Goal: Information Seeking & Learning: Learn about a topic

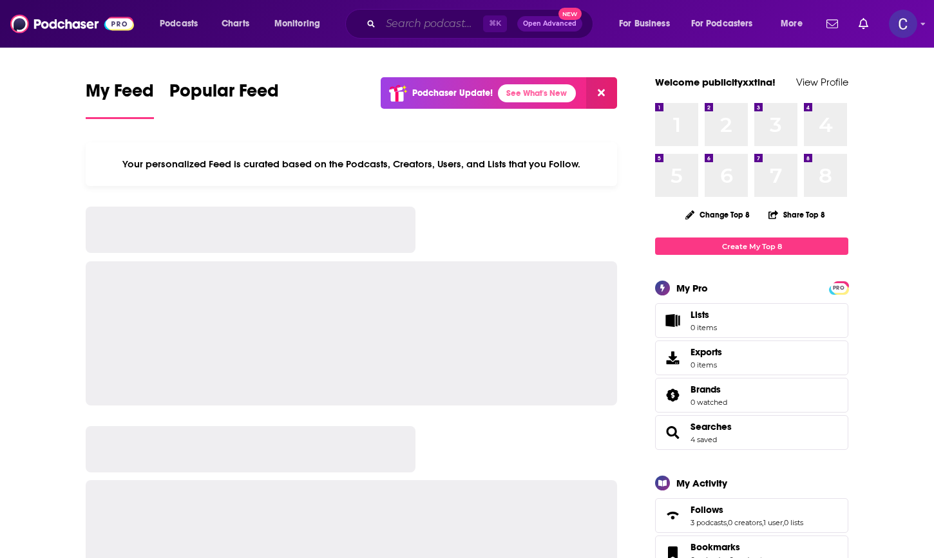
click at [383, 24] on input "Search podcasts, credits, & more..." at bounding box center [432, 24] width 102 height 21
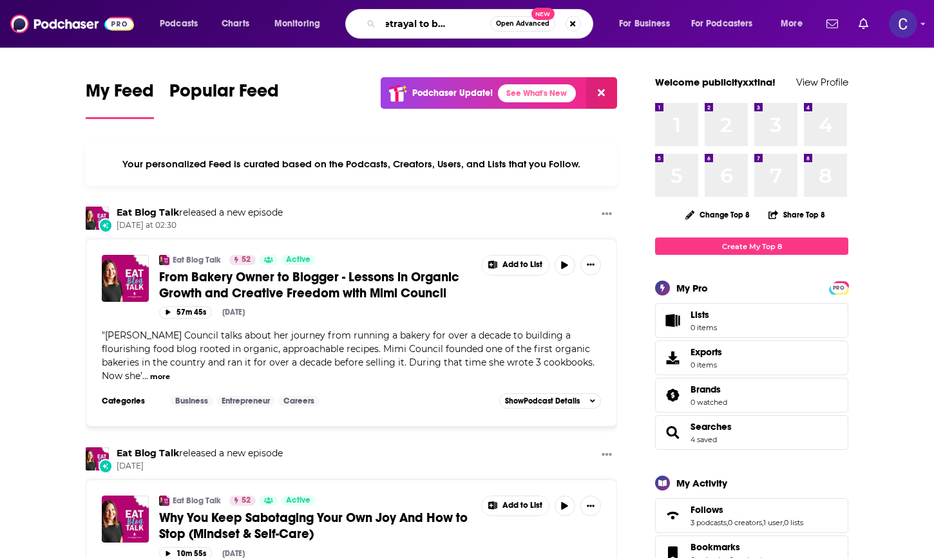
scroll to position [0, 47]
type input "from betrayal to breakthrough"
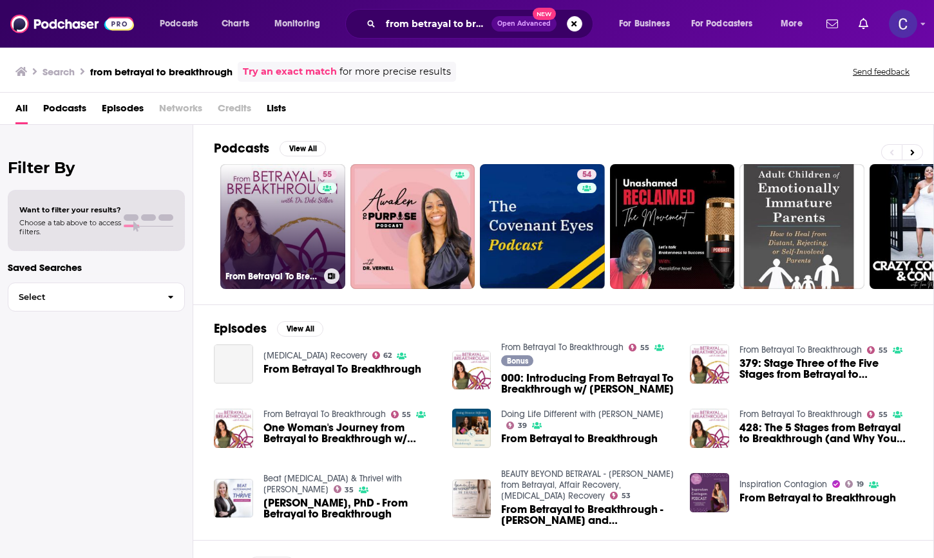
click at [288, 202] on link "55 From Betrayal To Breakthrough" at bounding box center [282, 226] width 125 height 125
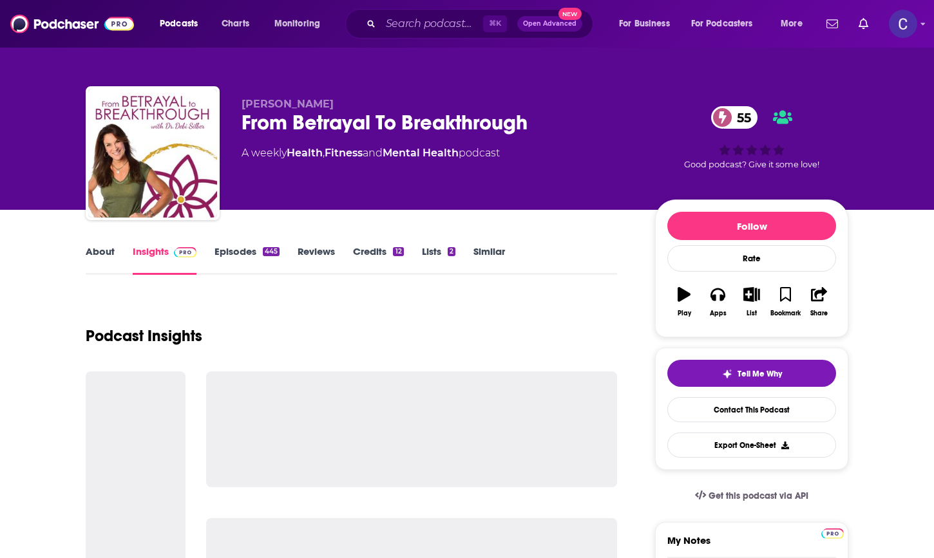
click at [103, 254] on link "About" at bounding box center [100, 260] width 29 height 30
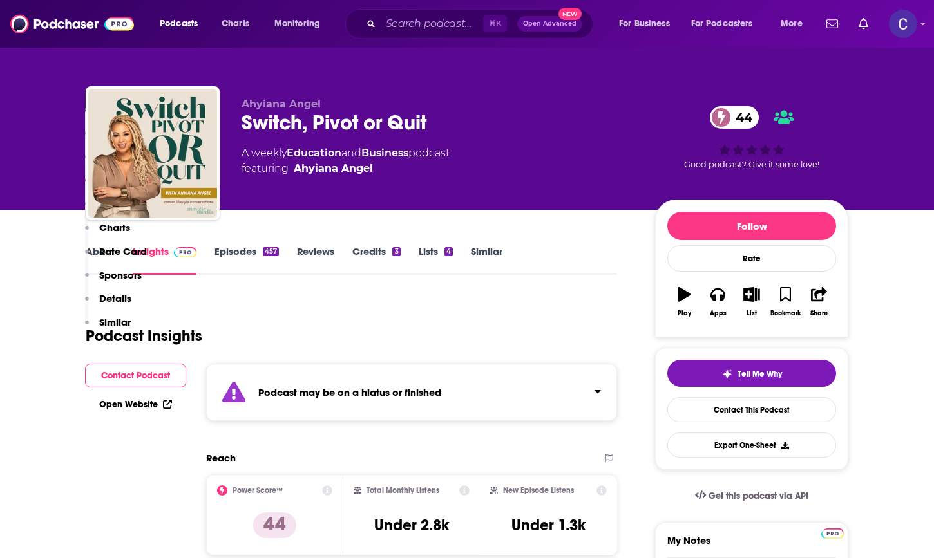
click at [376, 28] on div "⌘ K Open Advanced New" at bounding box center [469, 24] width 248 height 30
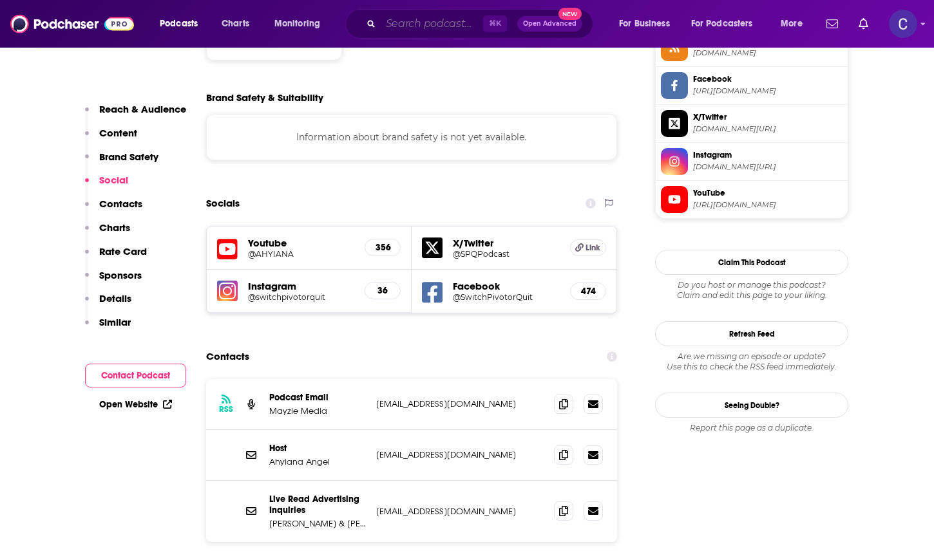
click at [393, 26] on input "Search podcasts, credits, & more..." at bounding box center [432, 24] width 102 height 21
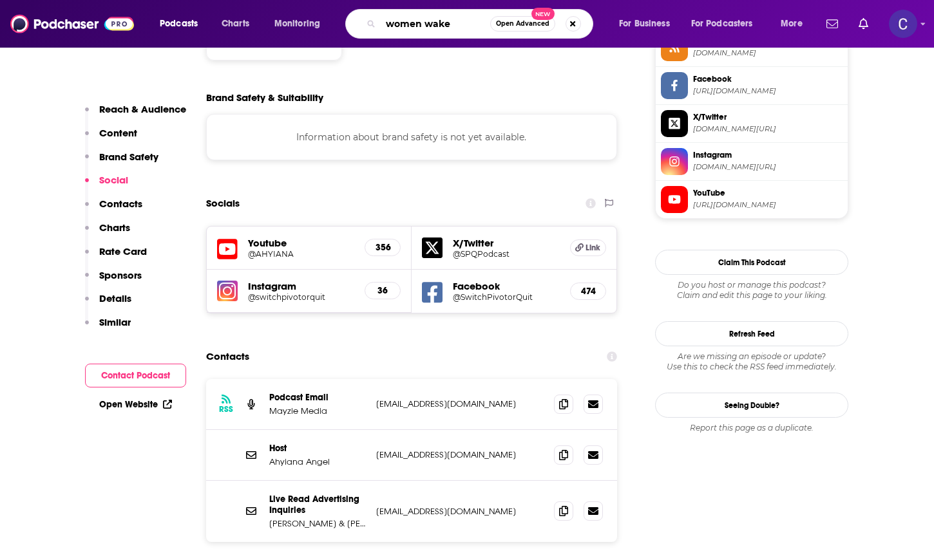
type input "women waken"
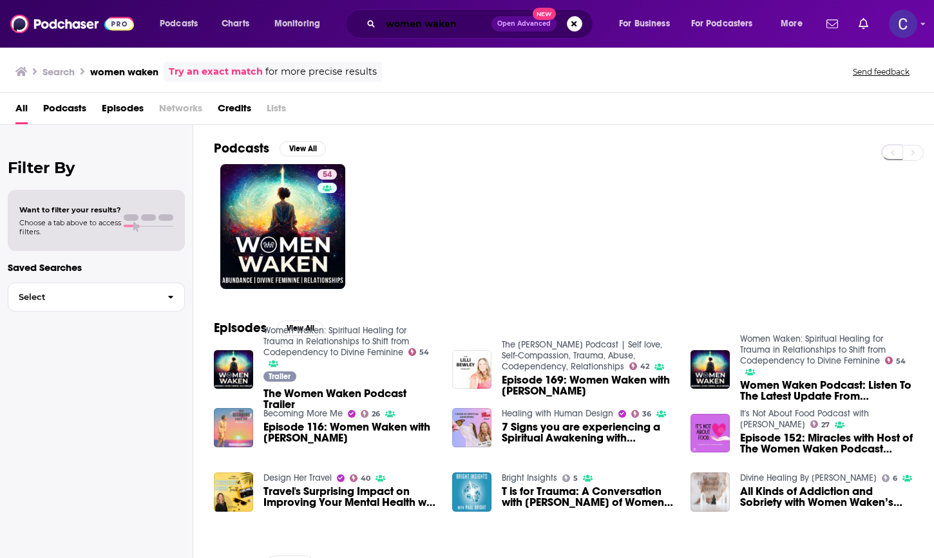
click at [419, 28] on input "women waken" at bounding box center [436, 24] width 111 height 21
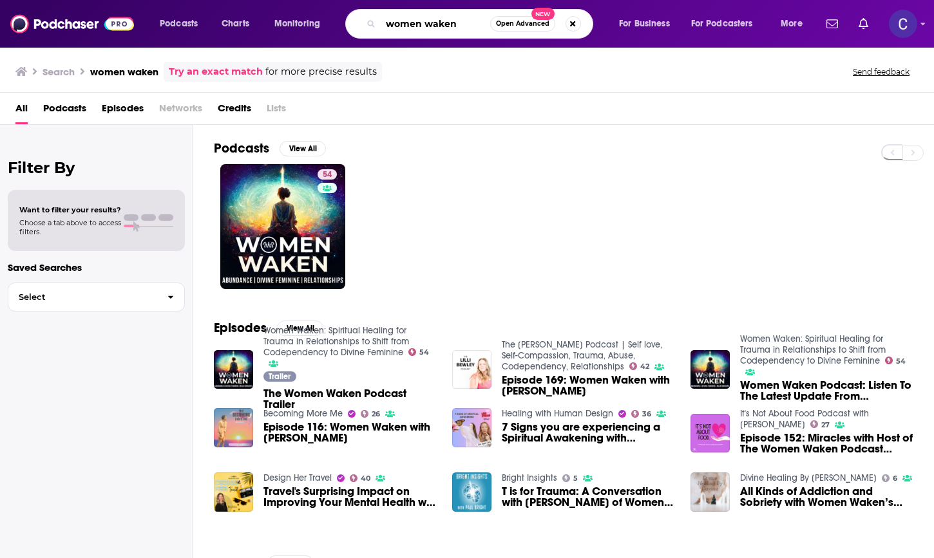
click at [419, 28] on input "women waken" at bounding box center [435, 24] width 109 height 21
type input "courageous wellness"
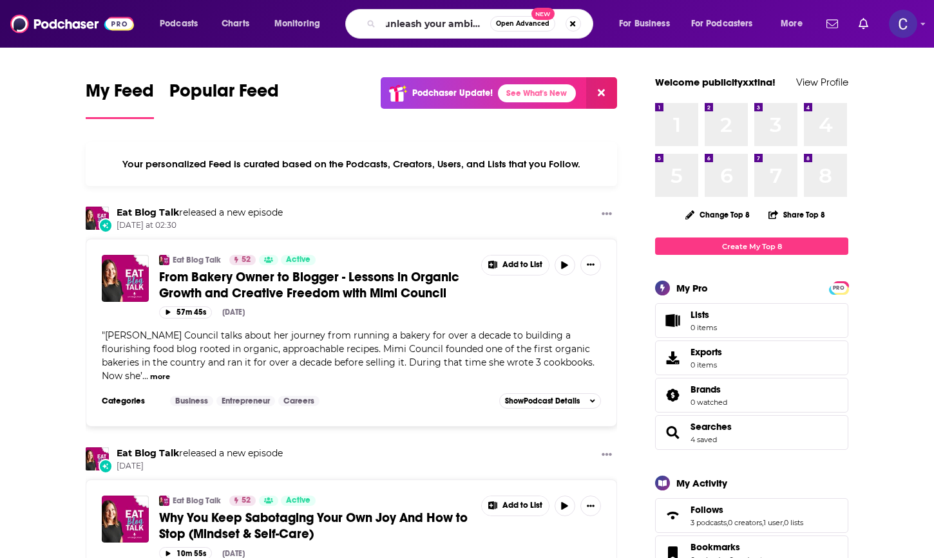
scroll to position [0, 8]
type input "unleash your ambition"
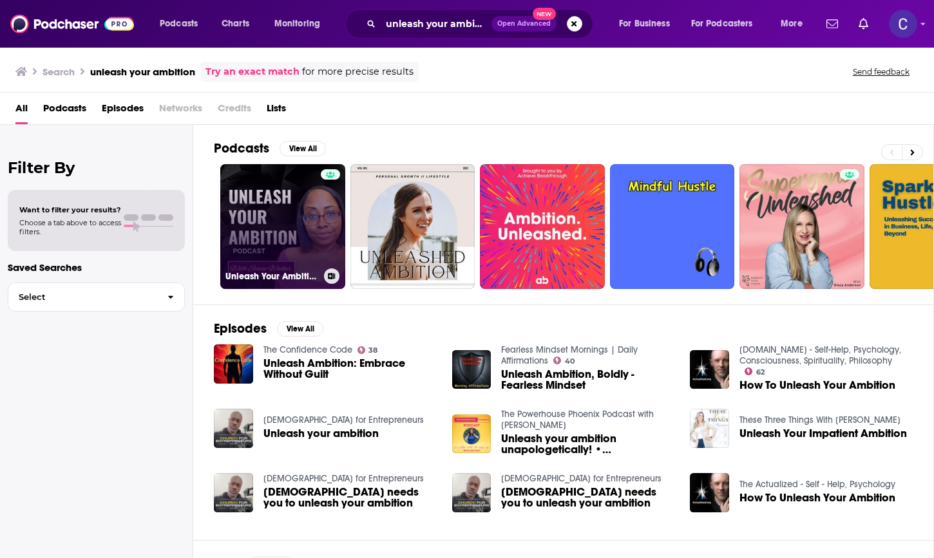
click at [260, 172] on link "Unleash Your Ambition with Stacie Walker: Business | Marketing | Mindset | Life…" at bounding box center [282, 226] width 125 height 125
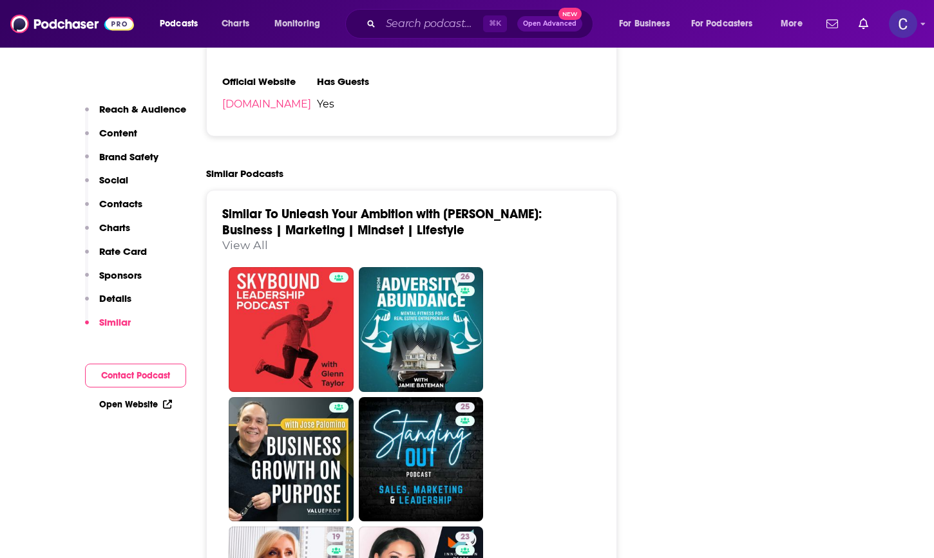
scroll to position [2298, 0]
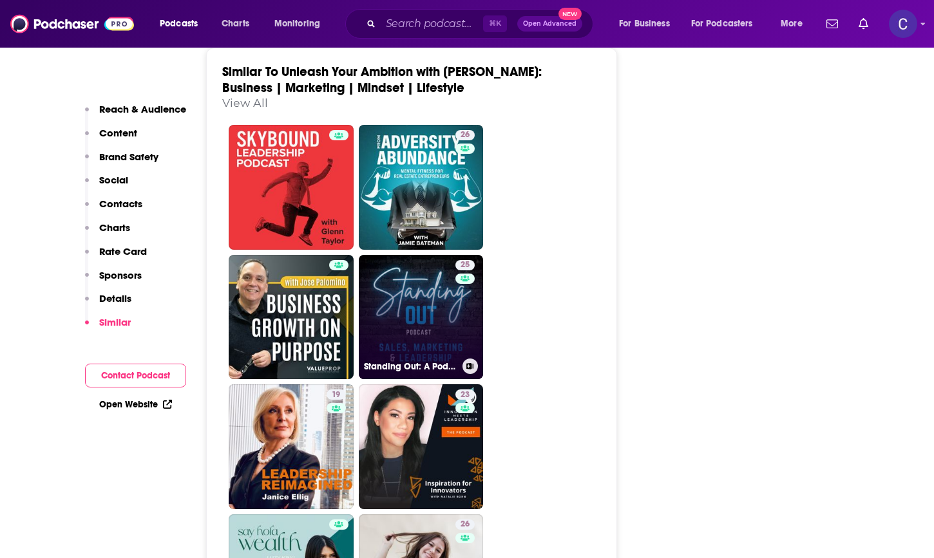
click at [470, 260] on div "25" at bounding box center [466, 309] width 23 height 99
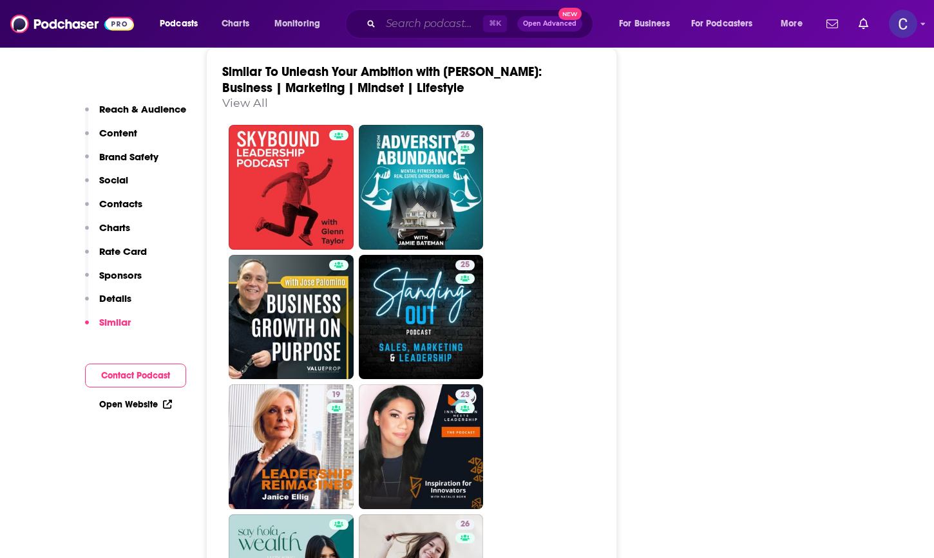
click at [438, 24] on input "Search podcasts, credits, & more..." at bounding box center [432, 24] width 102 height 21
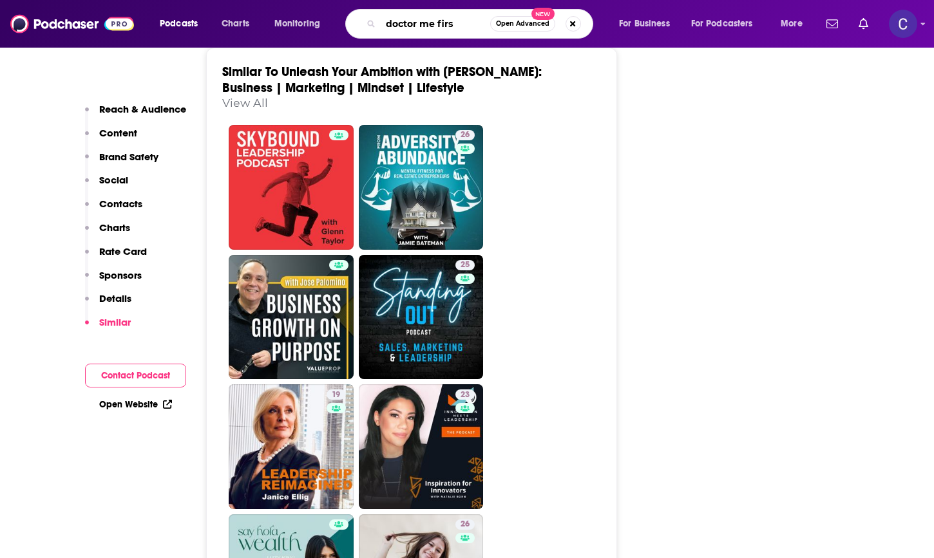
type input "doctor me first"
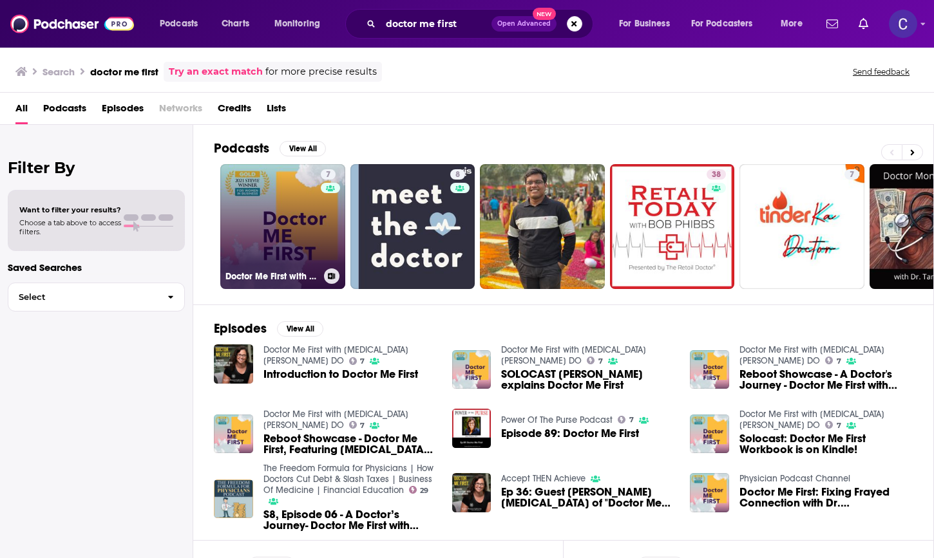
click at [270, 200] on link "7 Doctor Me First with Errin Weisman DO" at bounding box center [282, 226] width 125 height 125
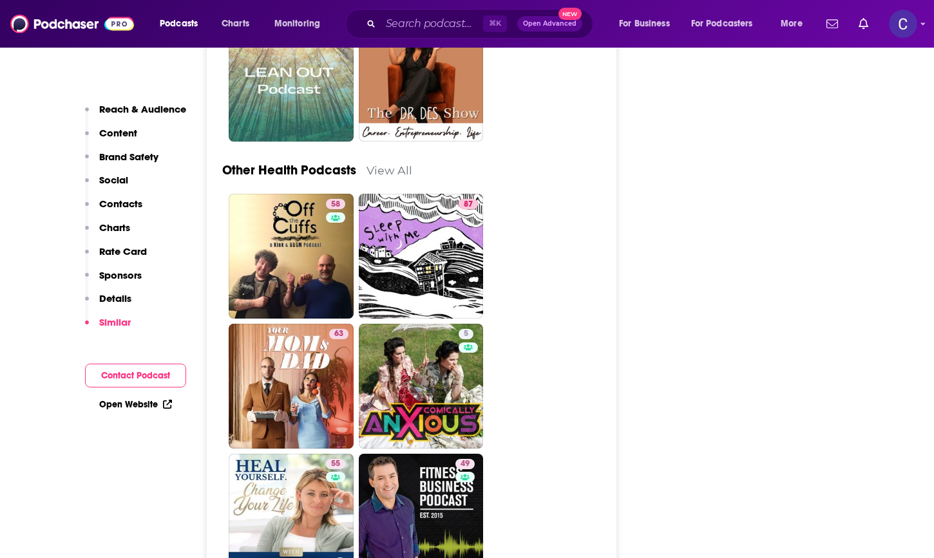
scroll to position [4223, 0]
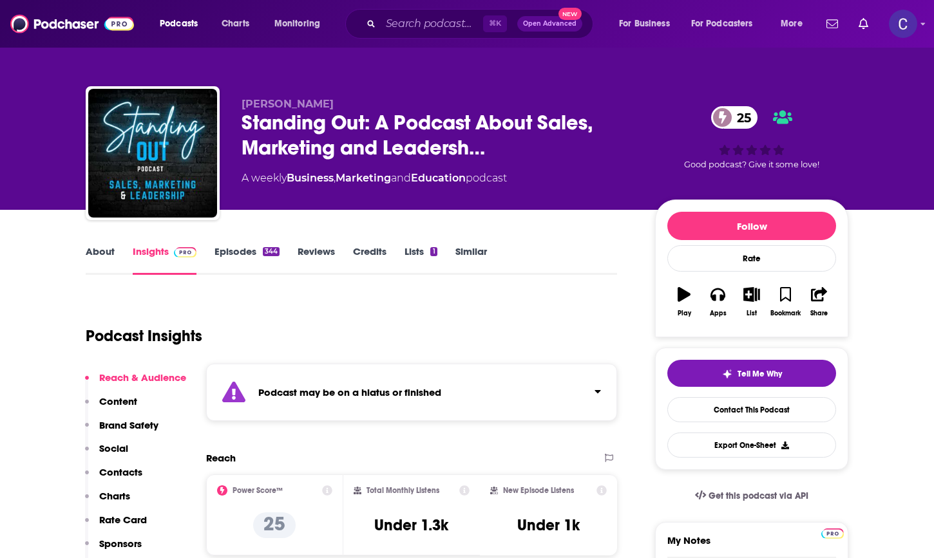
click at [253, 255] on link "Episodes 344" at bounding box center [246, 260] width 65 height 30
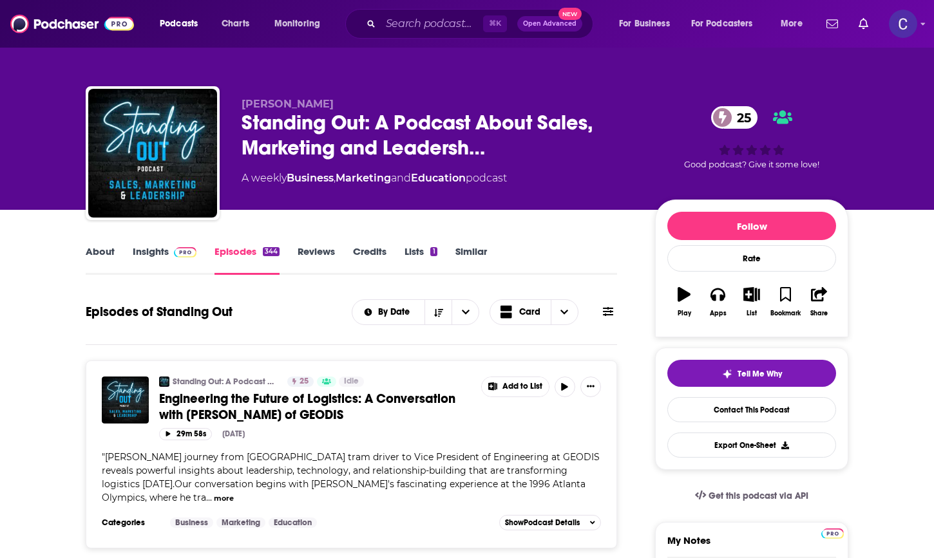
click at [106, 255] on link "About" at bounding box center [100, 260] width 29 height 30
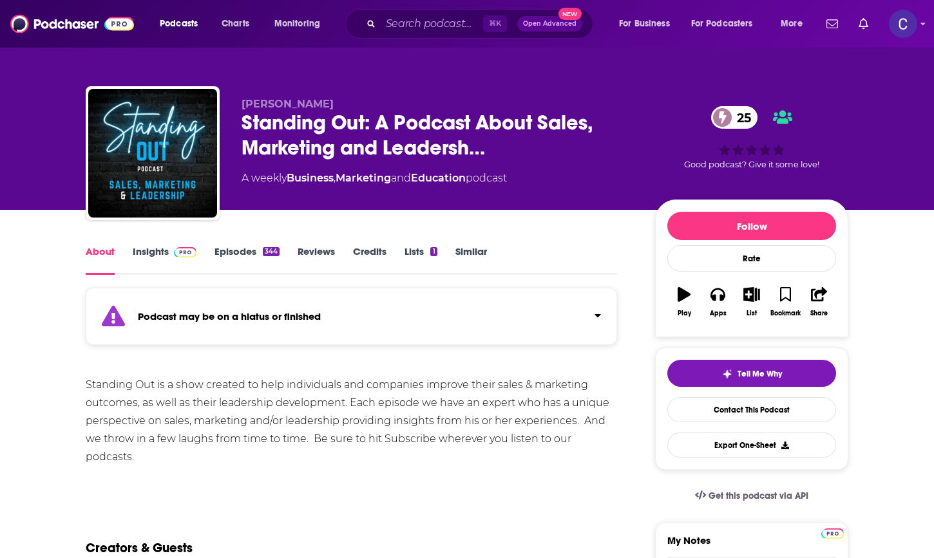
click at [248, 259] on link "Episodes 344" at bounding box center [246, 260] width 65 height 30
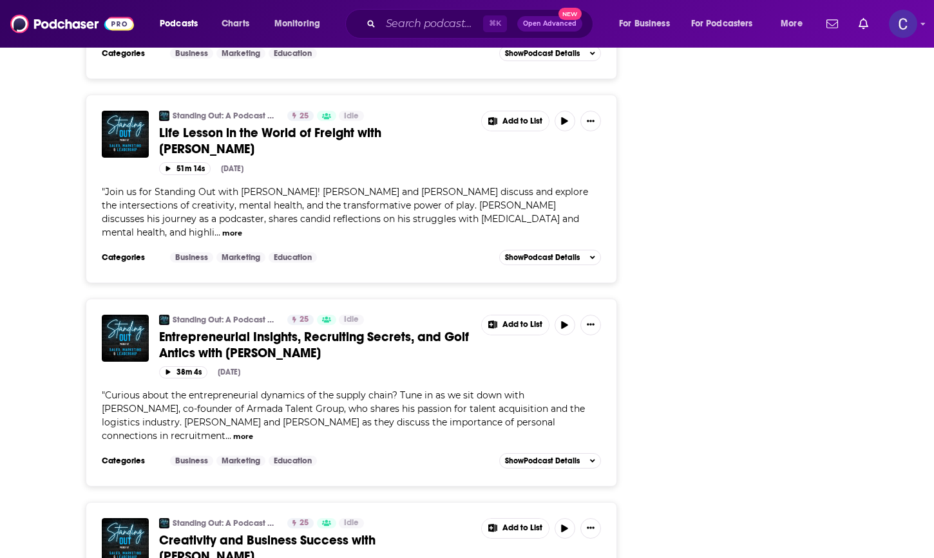
scroll to position [2072, 0]
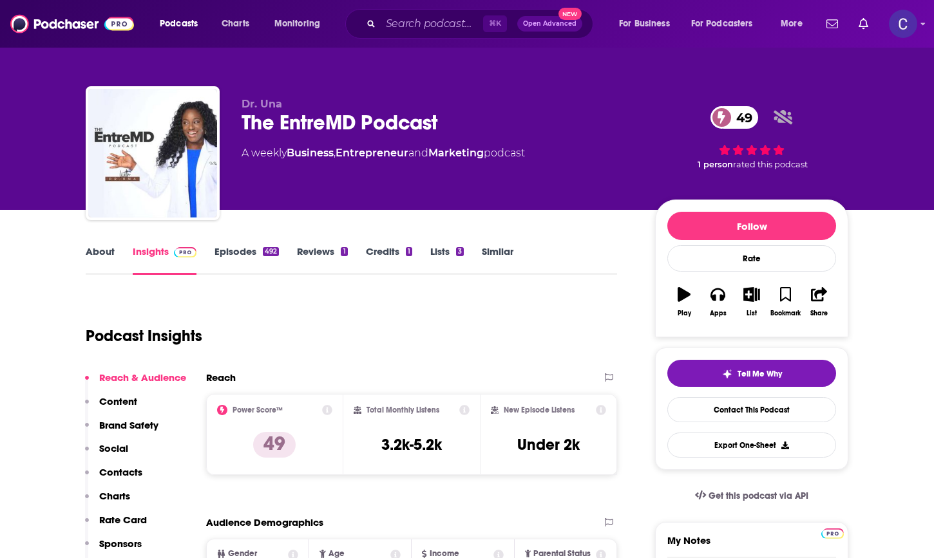
click at [100, 254] on link "About" at bounding box center [100, 260] width 29 height 30
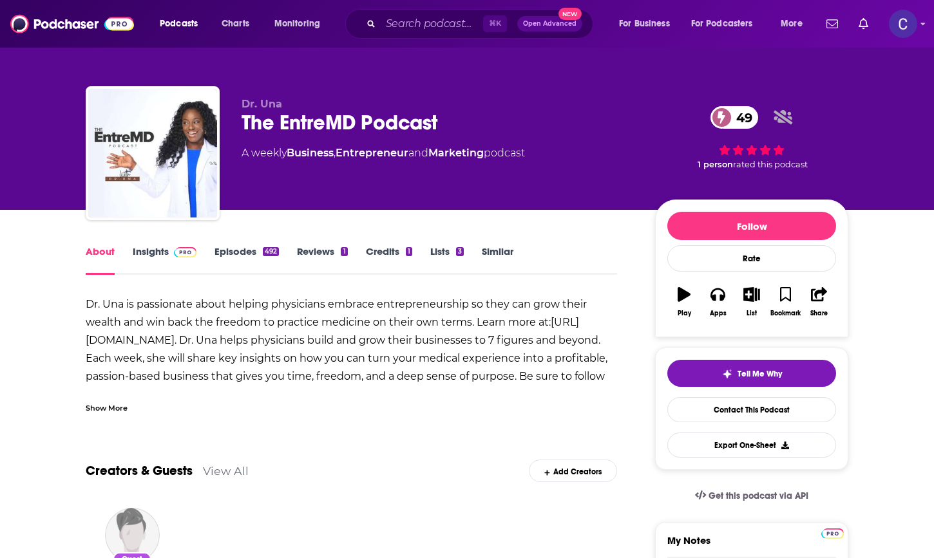
click at [246, 250] on link "Episodes 492" at bounding box center [246, 260] width 64 height 30
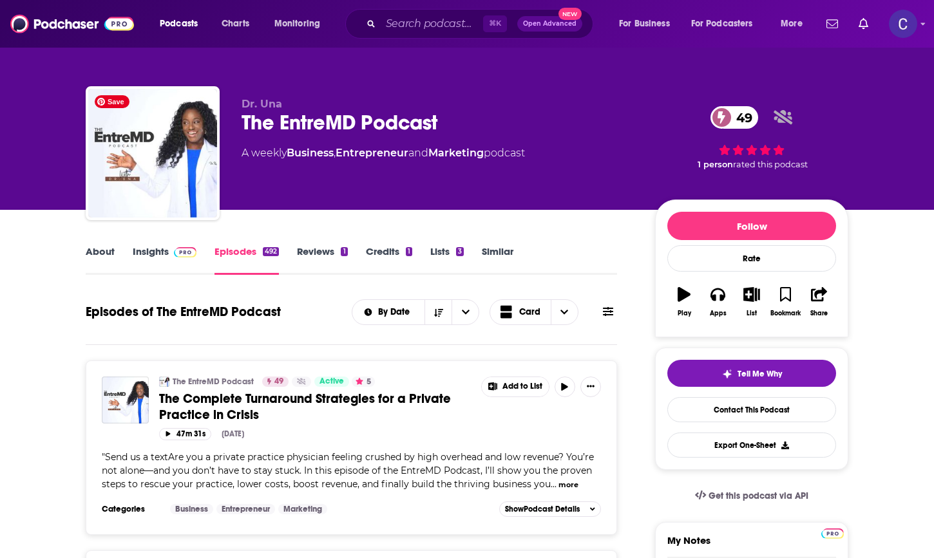
click at [147, 256] on link "Insights" at bounding box center [165, 260] width 64 height 30
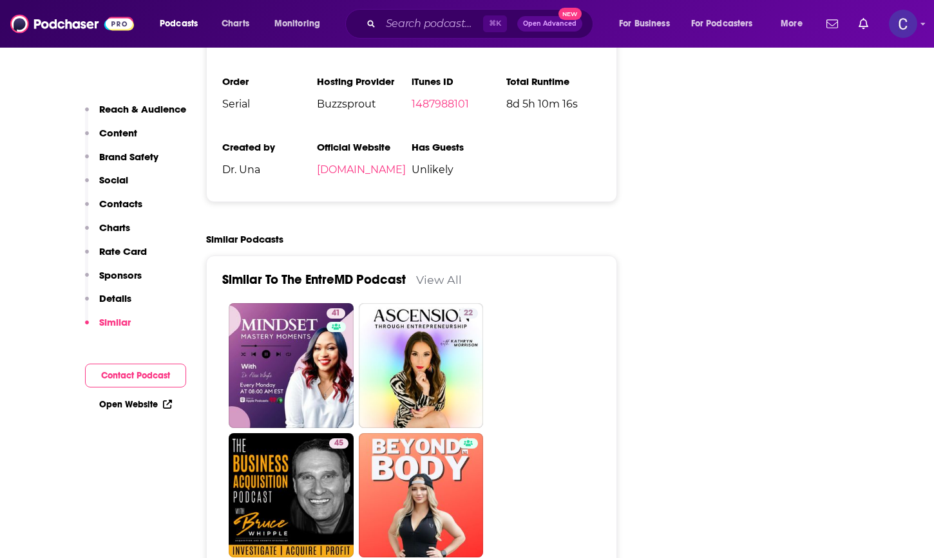
scroll to position [2277, 0]
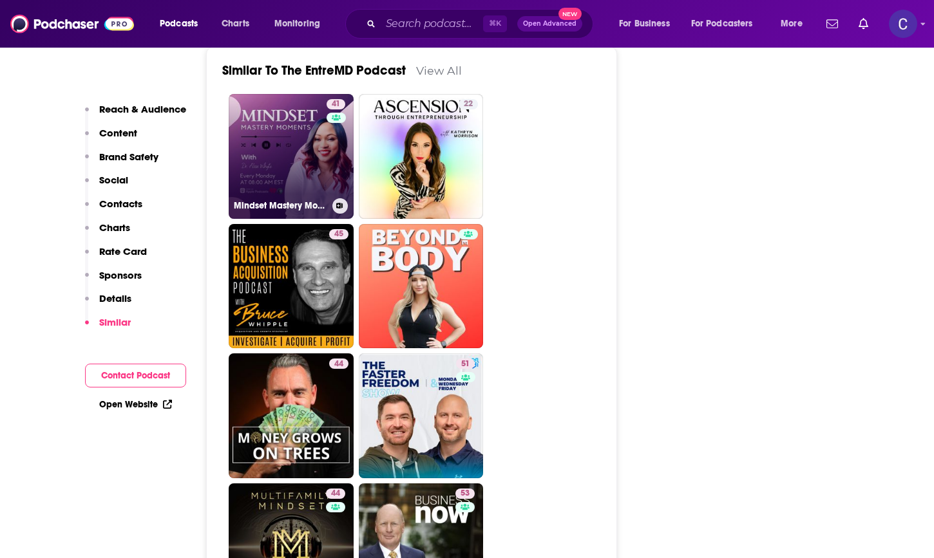
click at [318, 145] on link "41 Mindset Mastery Moments with Dr. Alisa Whyte" at bounding box center [291, 156] width 125 height 125
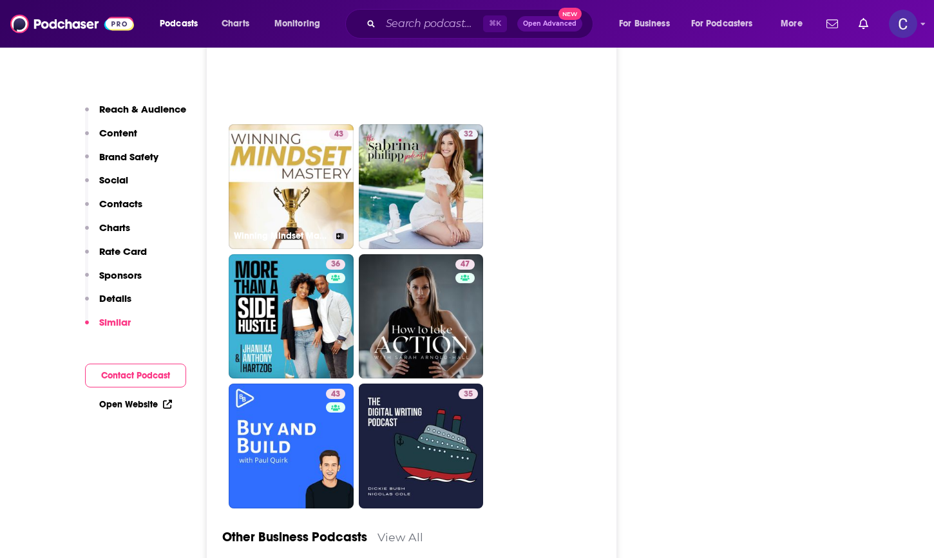
scroll to position [3420, 0]
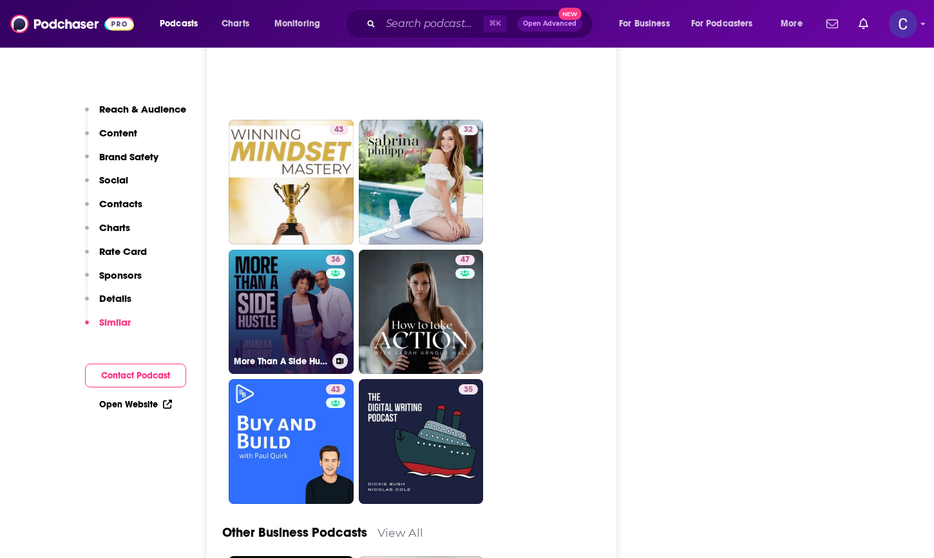
click at [285, 285] on link "36 More Than A Side Hustle" at bounding box center [291, 312] width 125 height 125
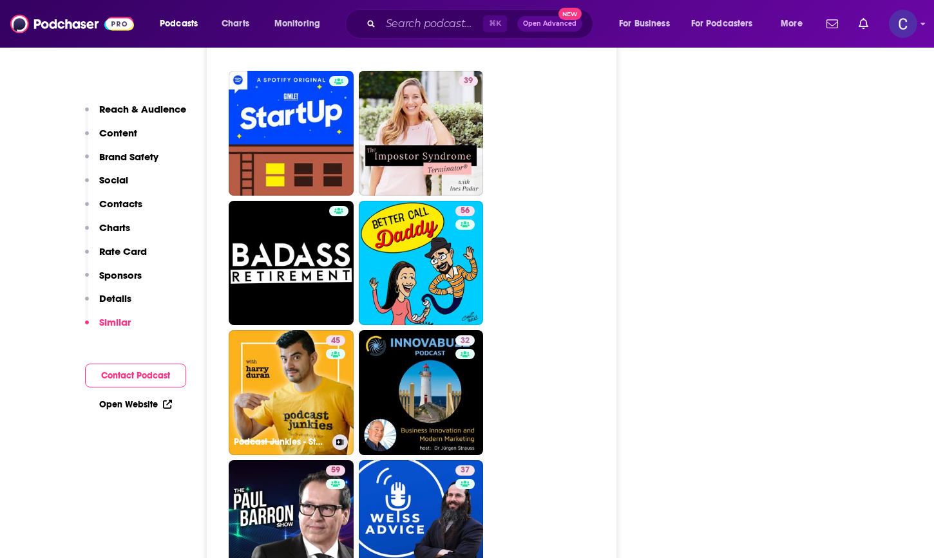
scroll to position [4542, 0]
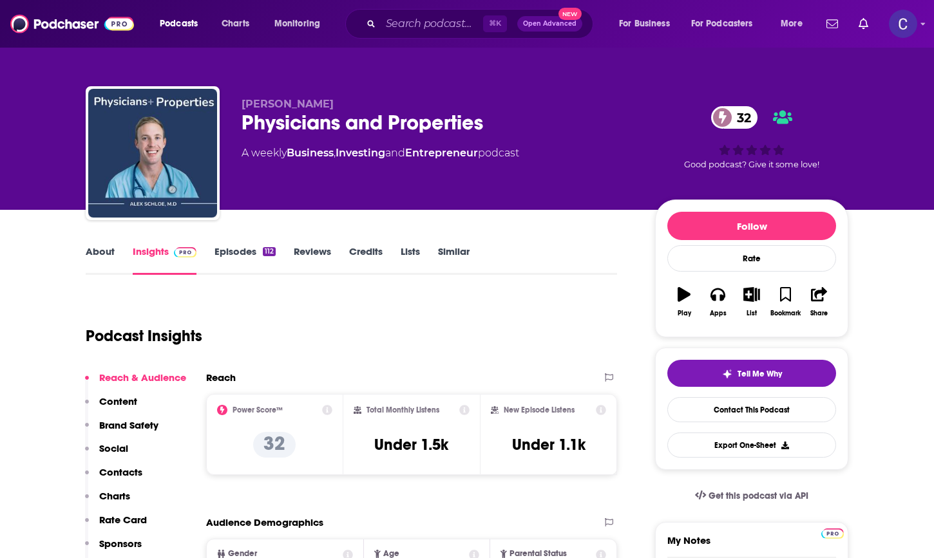
click at [106, 256] on link "About" at bounding box center [100, 260] width 29 height 30
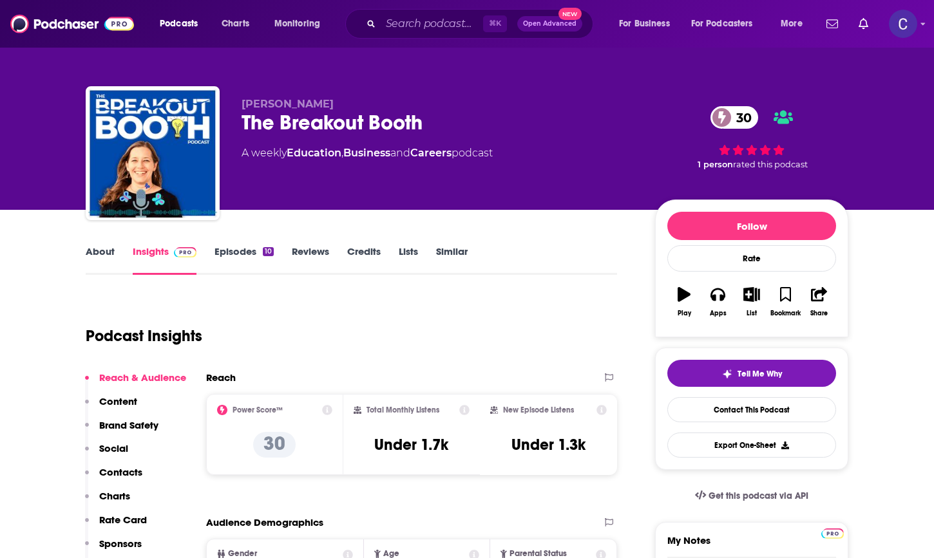
click at [111, 250] on link "About" at bounding box center [100, 260] width 29 height 30
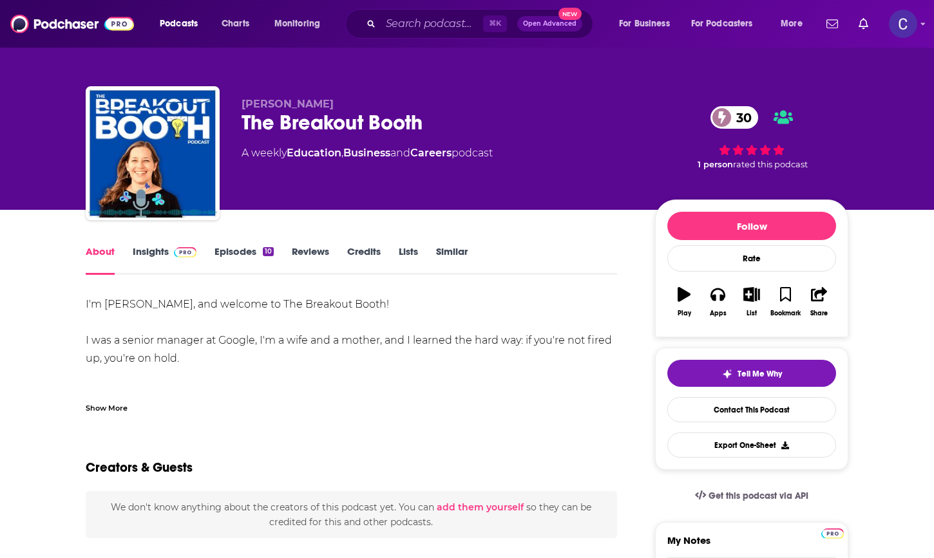
click at [117, 403] on div "Show More" at bounding box center [107, 407] width 42 height 12
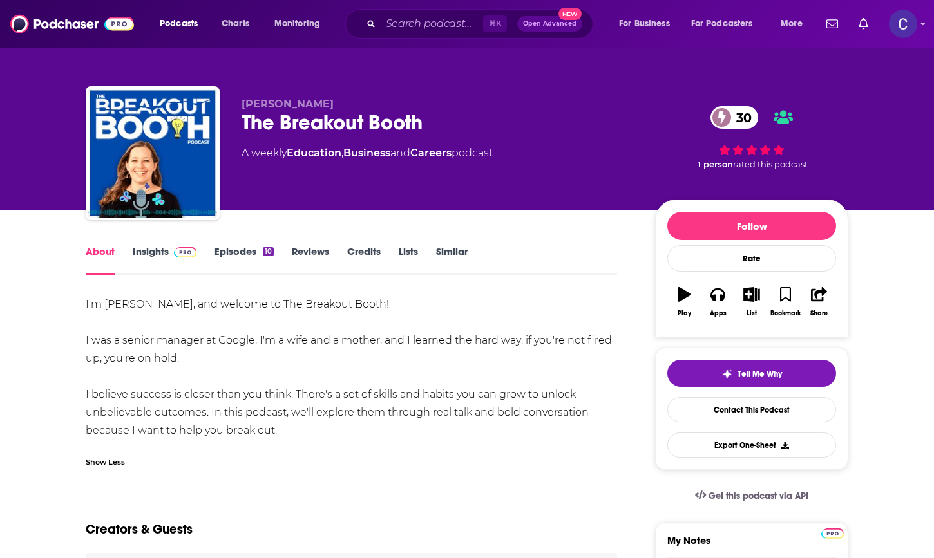
click at [225, 260] on link "Episodes 10" at bounding box center [243, 260] width 59 height 30
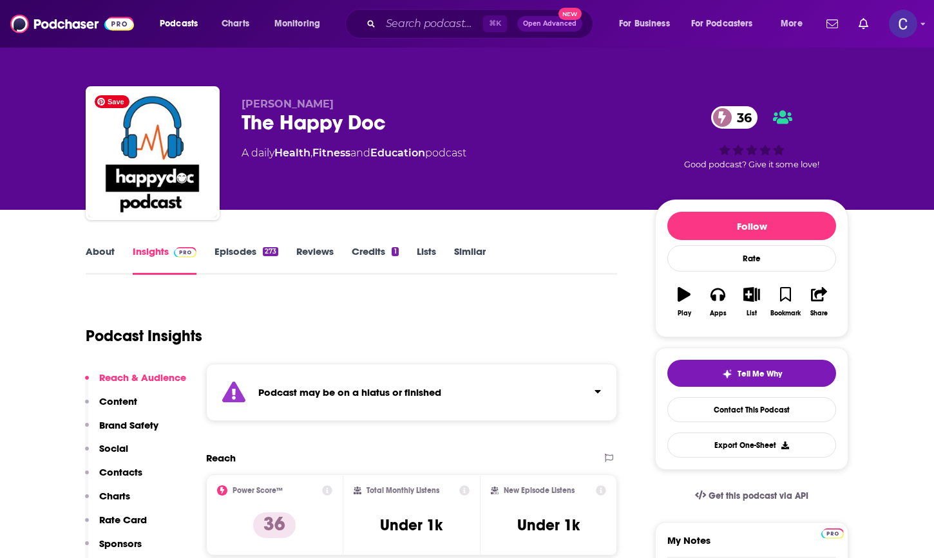
click at [113, 252] on link "About" at bounding box center [100, 260] width 29 height 30
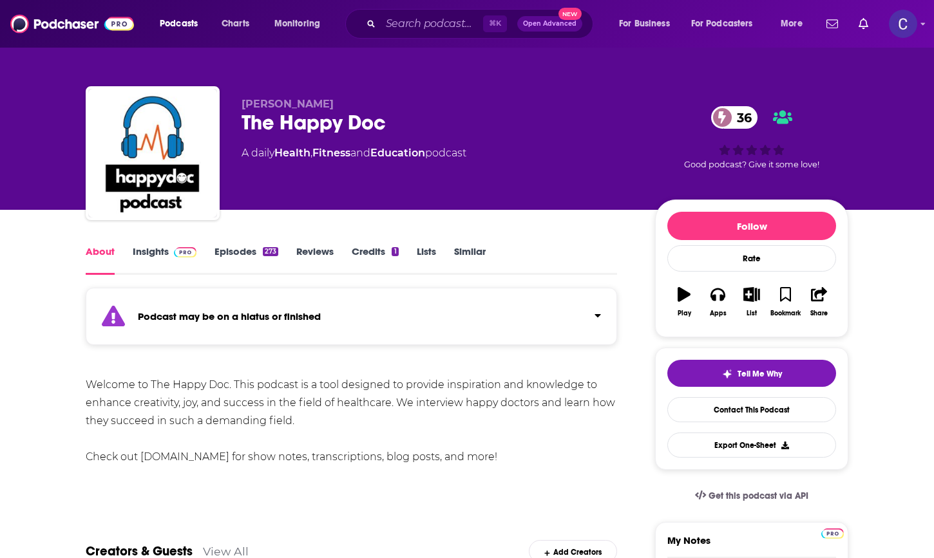
click at [228, 251] on link "Episodes 273" at bounding box center [246, 260] width 64 height 30
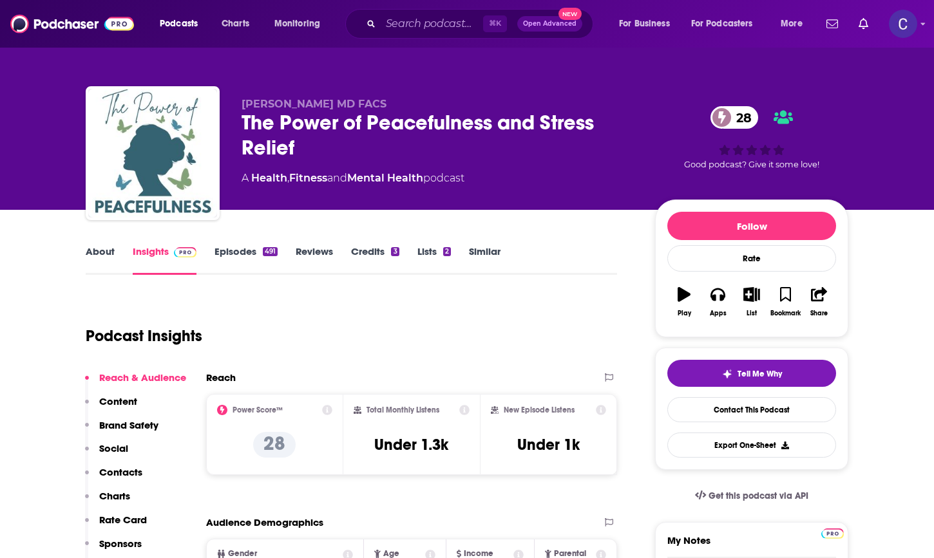
click at [104, 258] on link "About" at bounding box center [100, 260] width 29 height 30
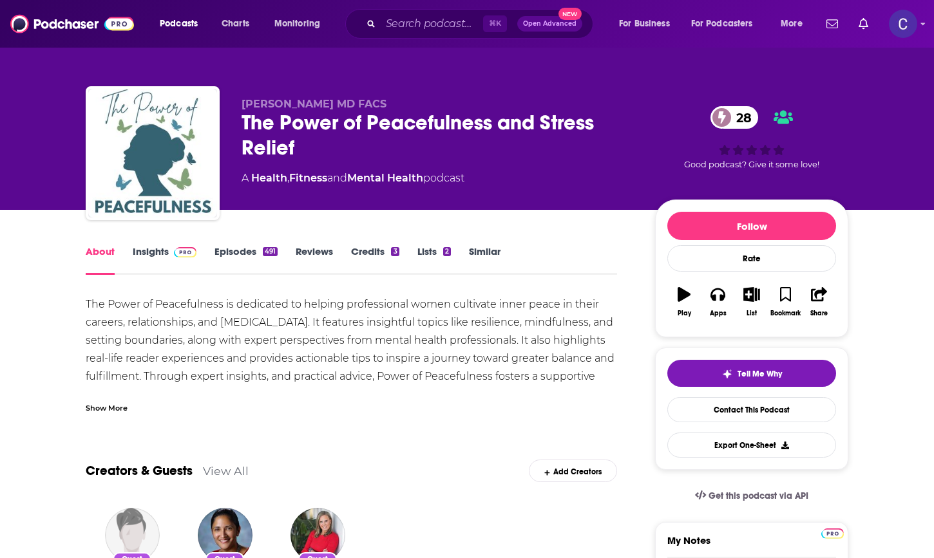
click at [252, 252] on link "Episodes 491" at bounding box center [245, 260] width 63 height 30
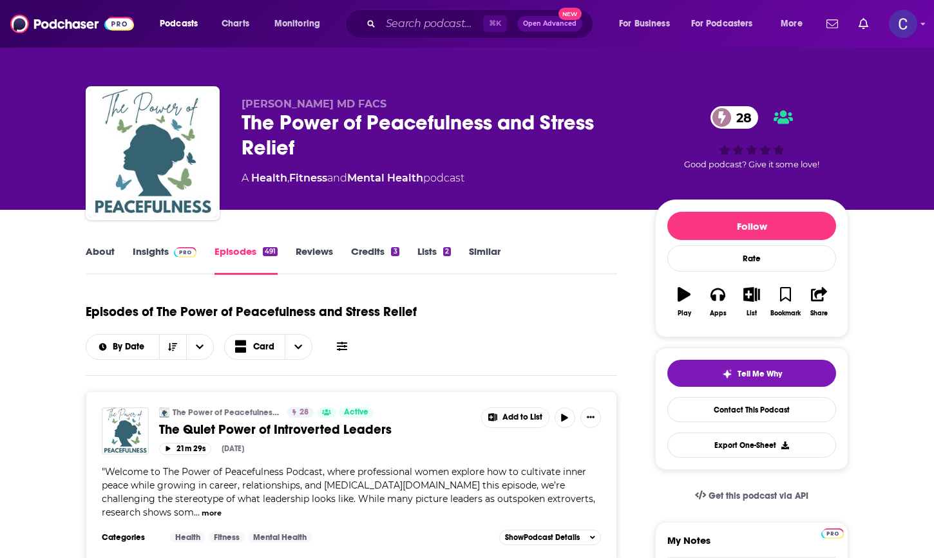
click at [169, 258] on span at bounding box center [183, 251] width 28 height 12
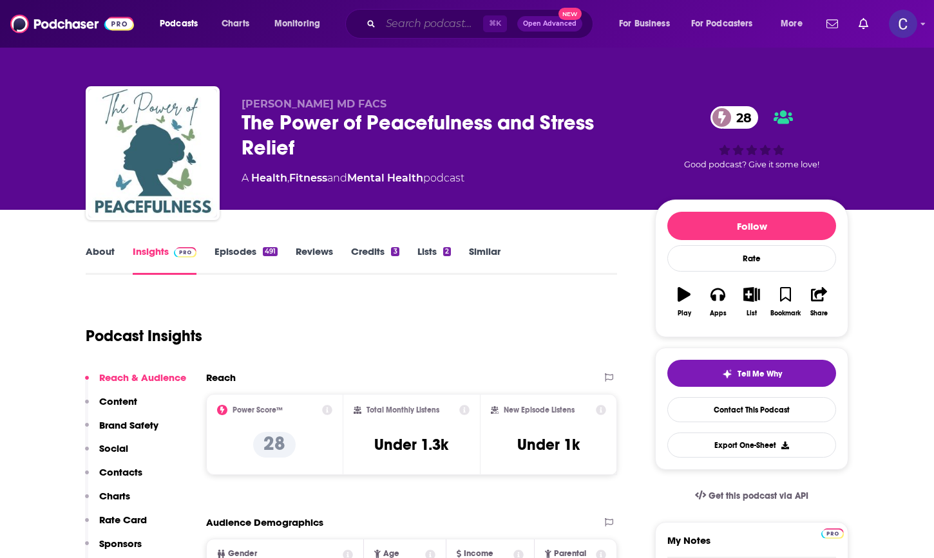
click at [413, 26] on input "Search podcasts, credits, & more..." at bounding box center [432, 24] width 102 height 21
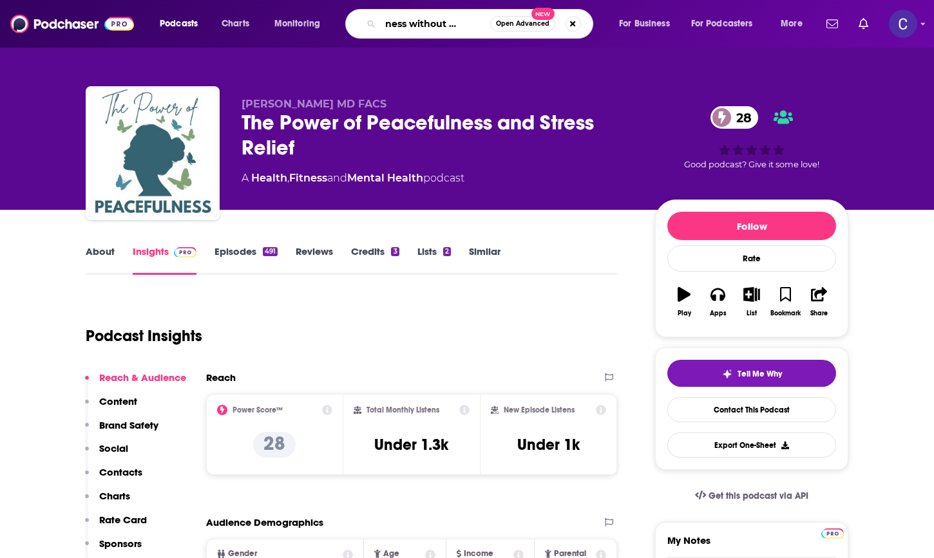
type input "business without burnout"
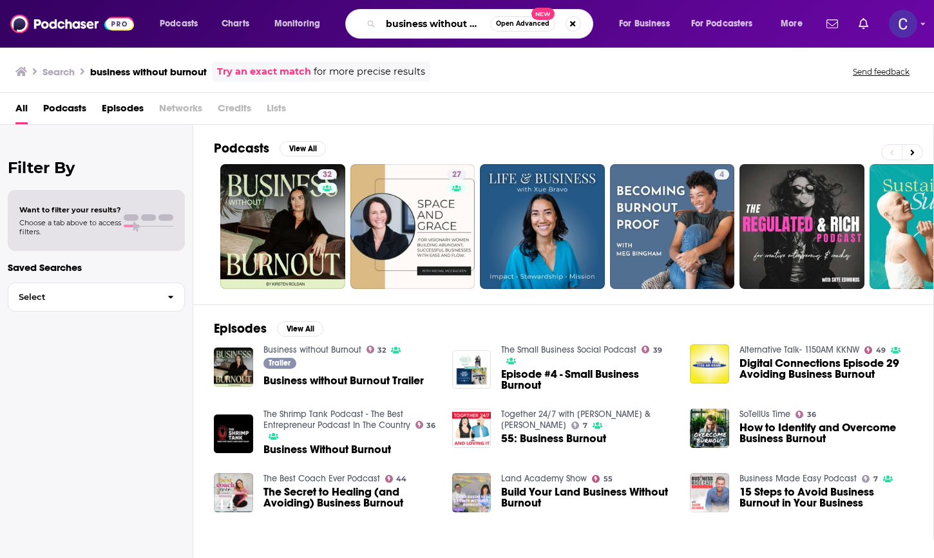
click at [433, 21] on input "business without burnout" at bounding box center [435, 24] width 109 height 21
type input "[PERSON_NAME]"
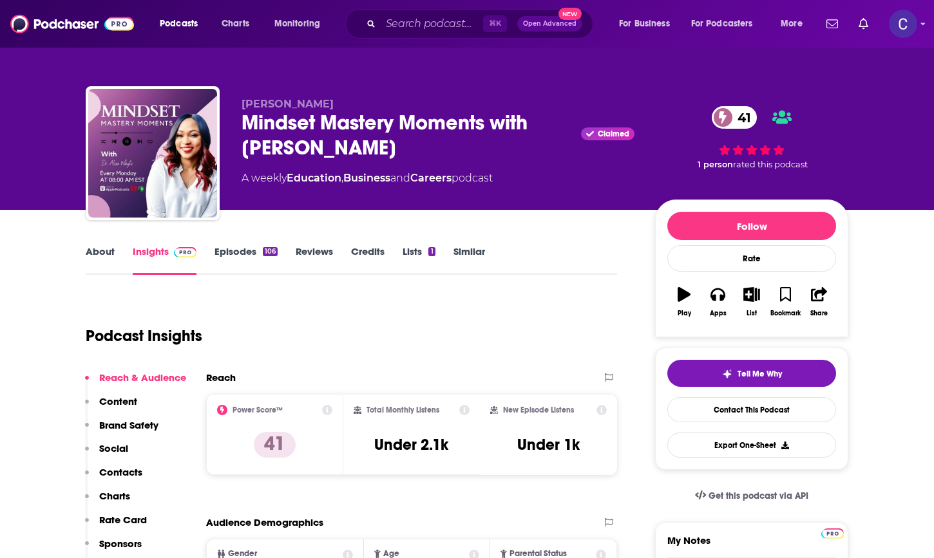
click at [111, 251] on link "About" at bounding box center [100, 260] width 29 height 30
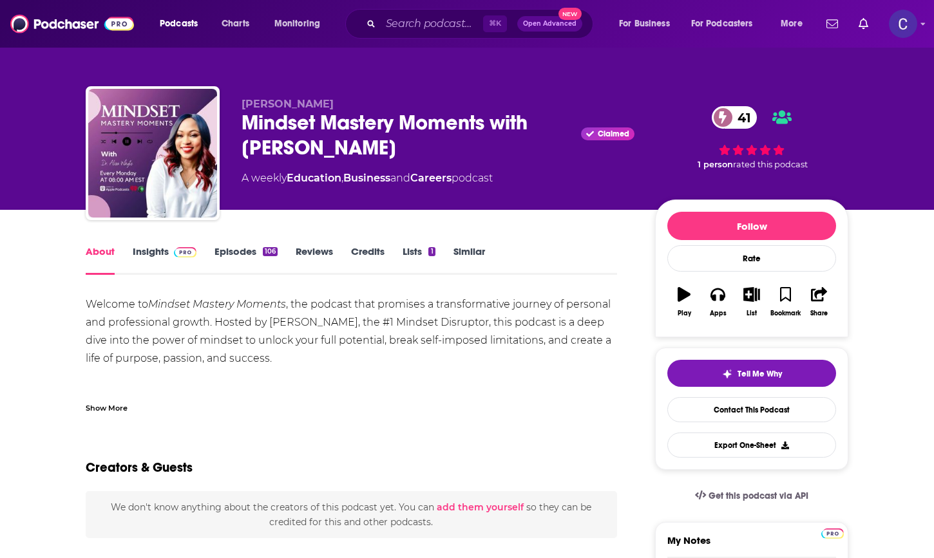
click at [251, 250] on link "Episodes 106" at bounding box center [245, 260] width 63 height 30
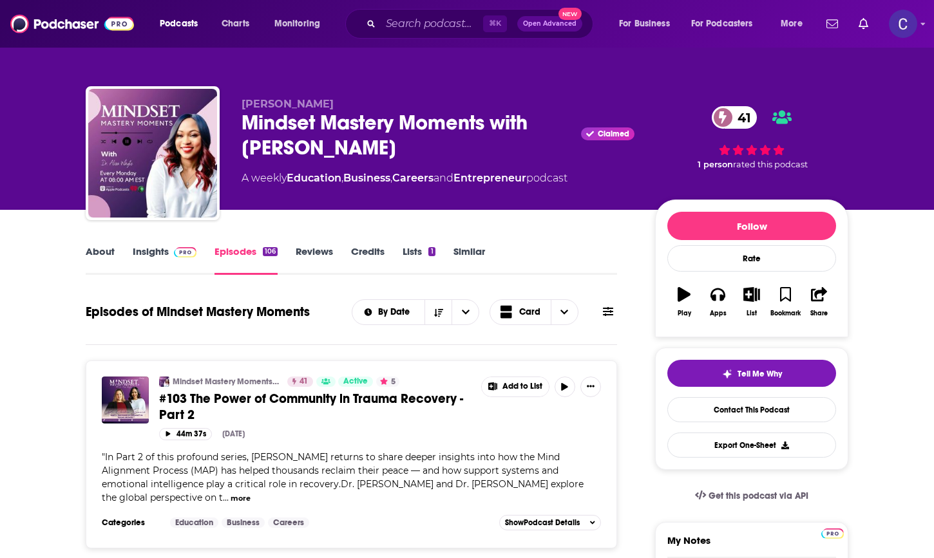
click at [160, 256] on link "Insights" at bounding box center [165, 260] width 64 height 30
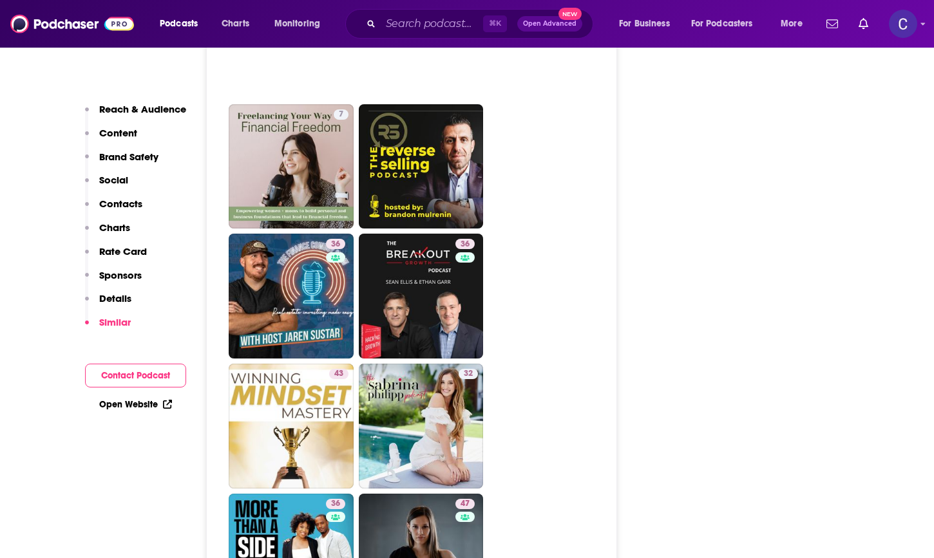
scroll to position [2900, 0]
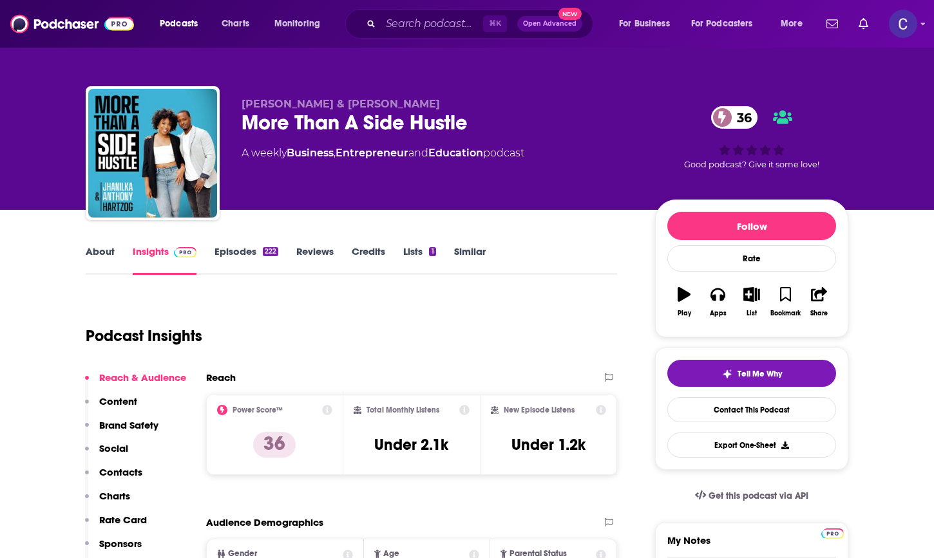
click at [223, 260] on link "Episodes 222" at bounding box center [246, 260] width 64 height 30
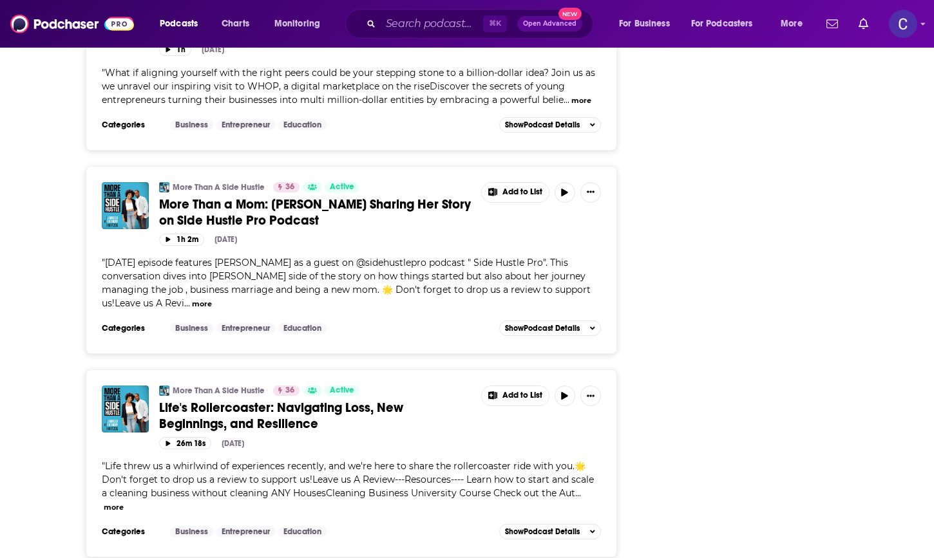
scroll to position [4516, 0]
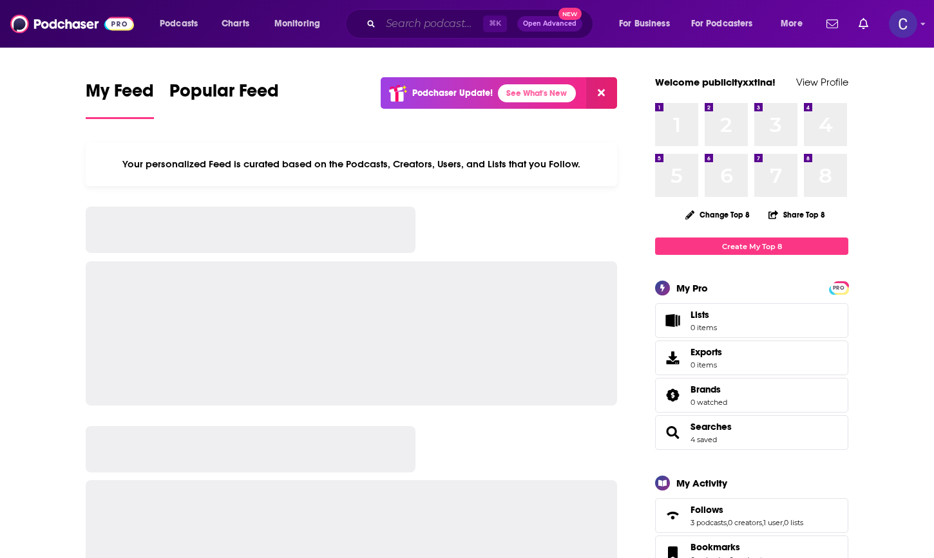
click at [406, 29] on input "Search podcasts, credits, & more..." at bounding box center [432, 24] width 102 height 21
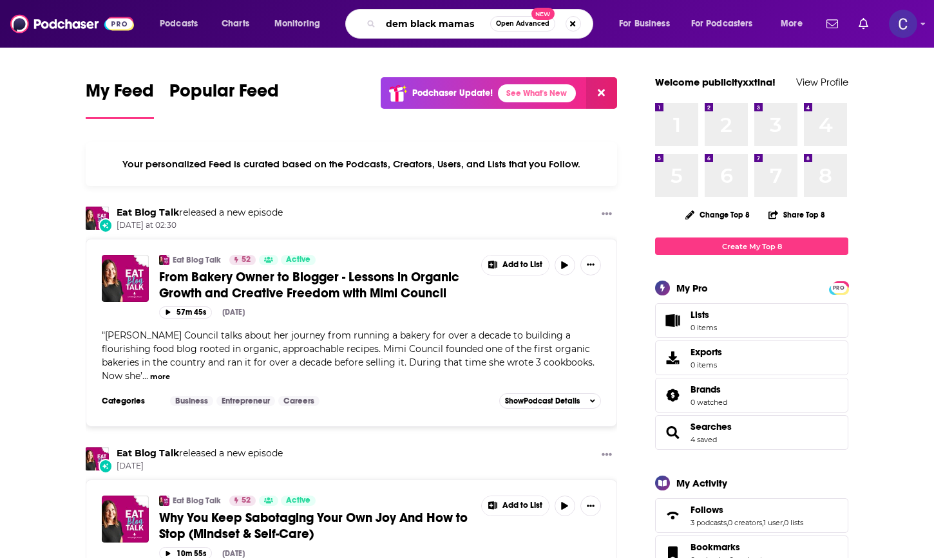
type input "dem black mamas"
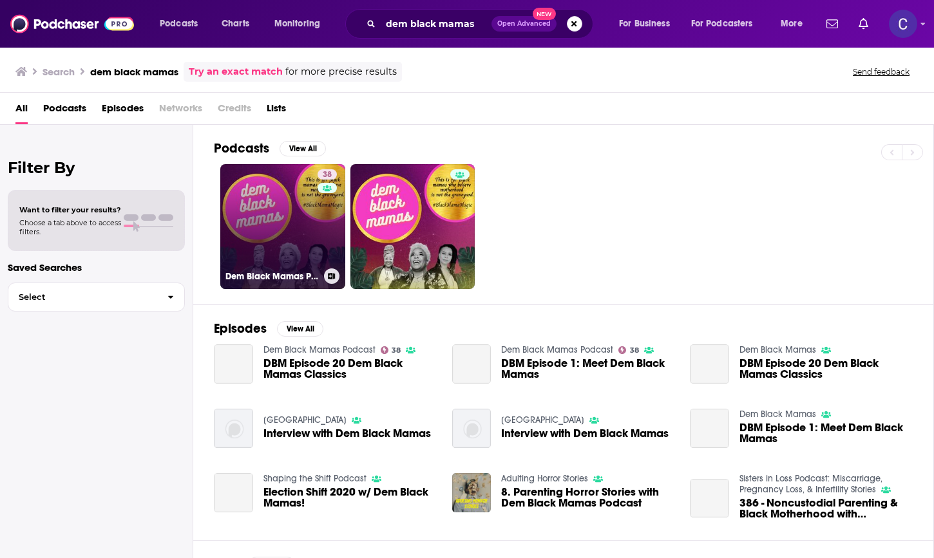
click at [289, 252] on link "38 Dem Black Mamas Podcast" at bounding box center [282, 226] width 125 height 125
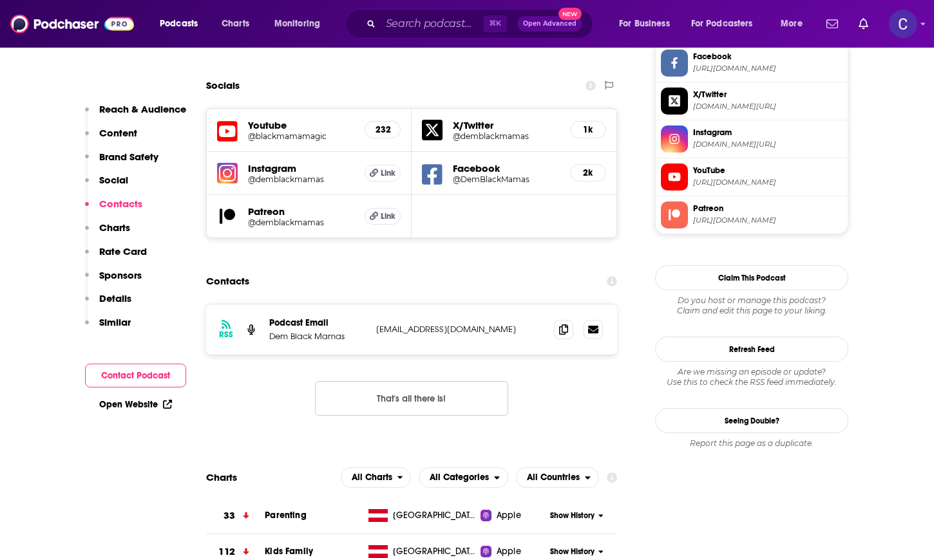
scroll to position [1238, 0]
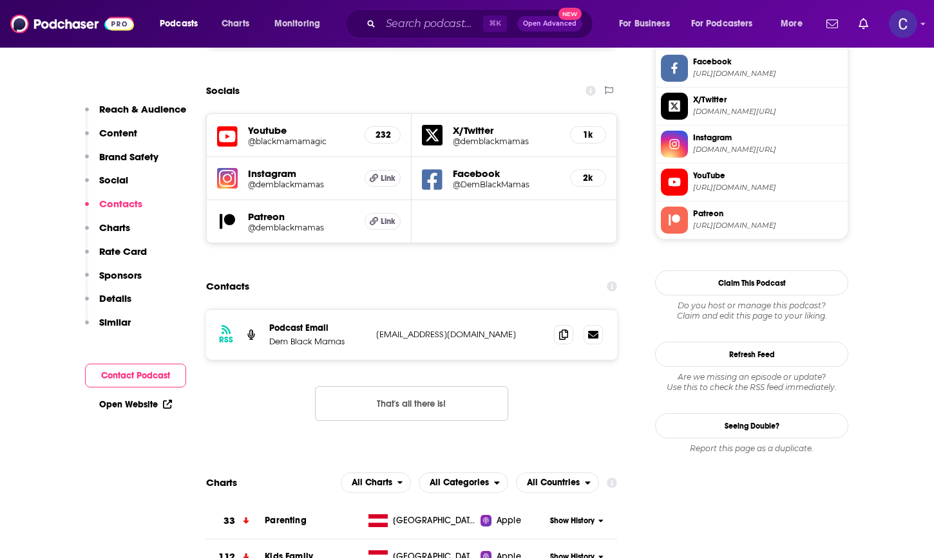
click at [280, 180] on h5 "@demblackmamas" at bounding box center [301, 185] width 106 height 10
click at [564, 329] on icon at bounding box center [563, 334] width 9 height 10
click at [398, 26] on input "Search podcasts, credits, & more..." at bounding box center [432, 24] width 102 height 21
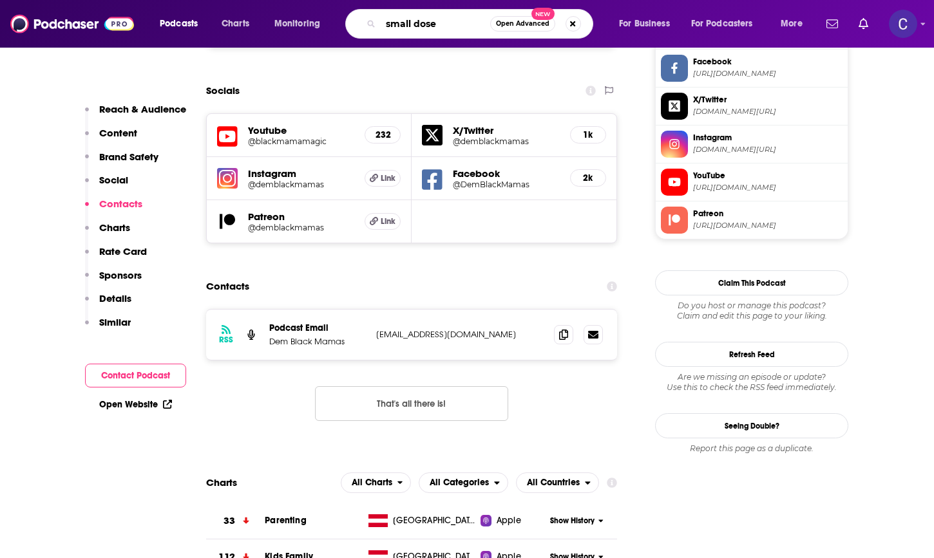
type input "small doses"
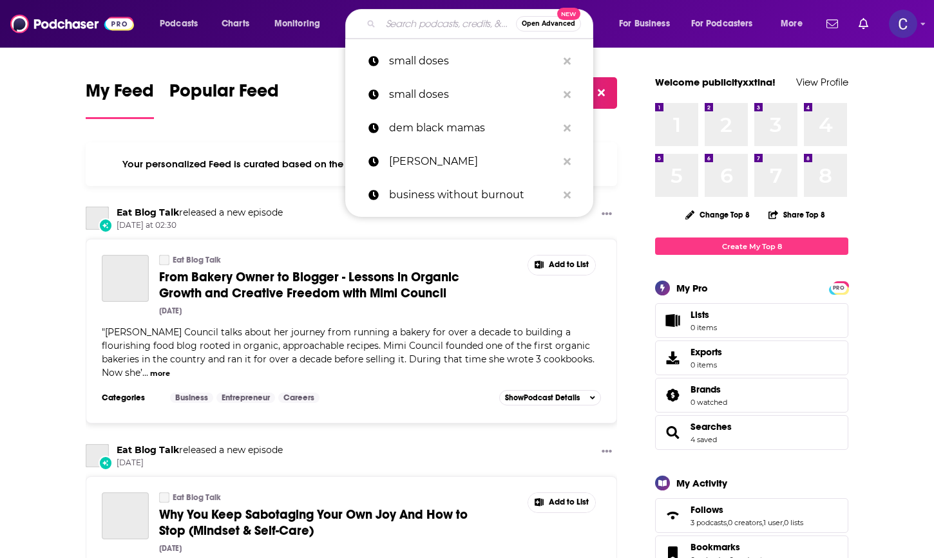
click at [452, 33] on input "Search podcasts, credits, & more..." at bounding box center [448, 24] width 135 height 21
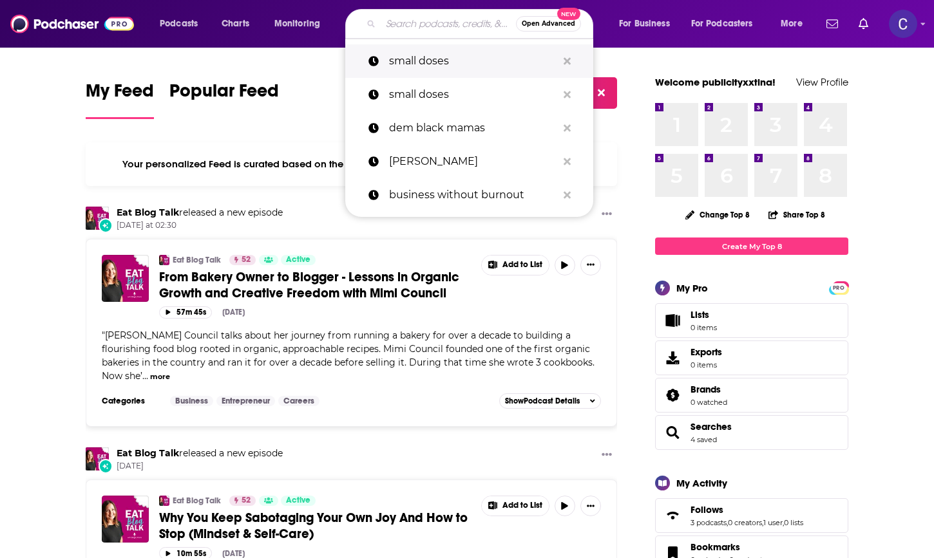
click at [439, 54] on p "small doses" at bounding box center [473, 60] width 168 height 33
type input "small doses"
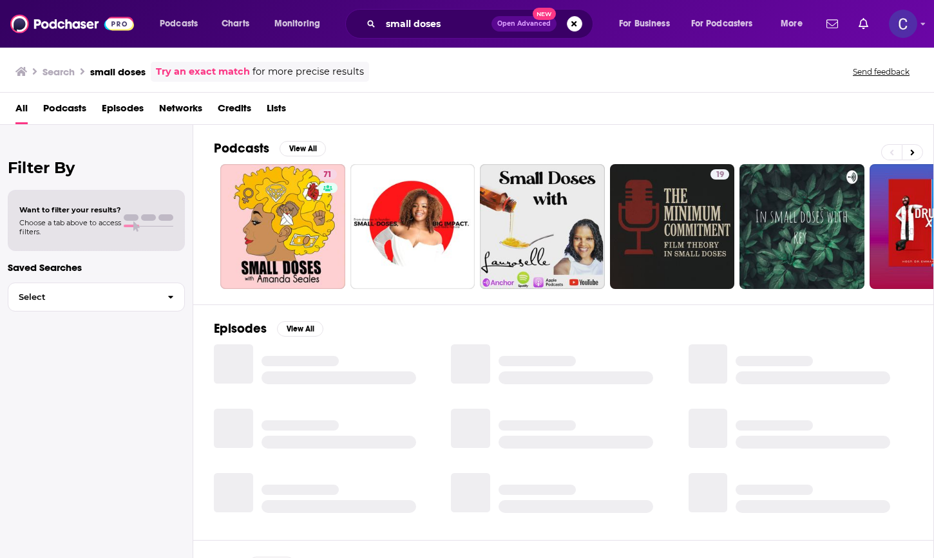
click at [328, 195] on div "71" at bounding box center [329, 226] width 22 height 115
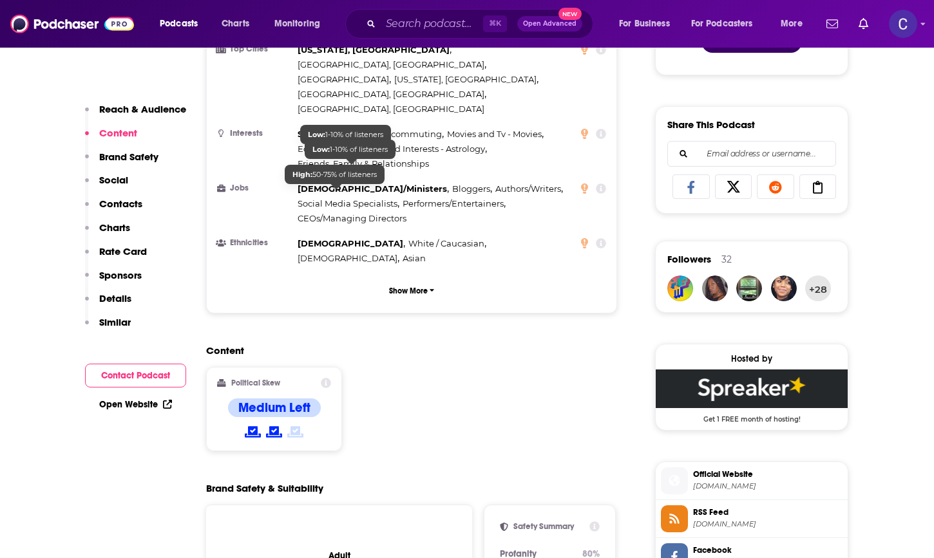
scroll to position [1137, 0]
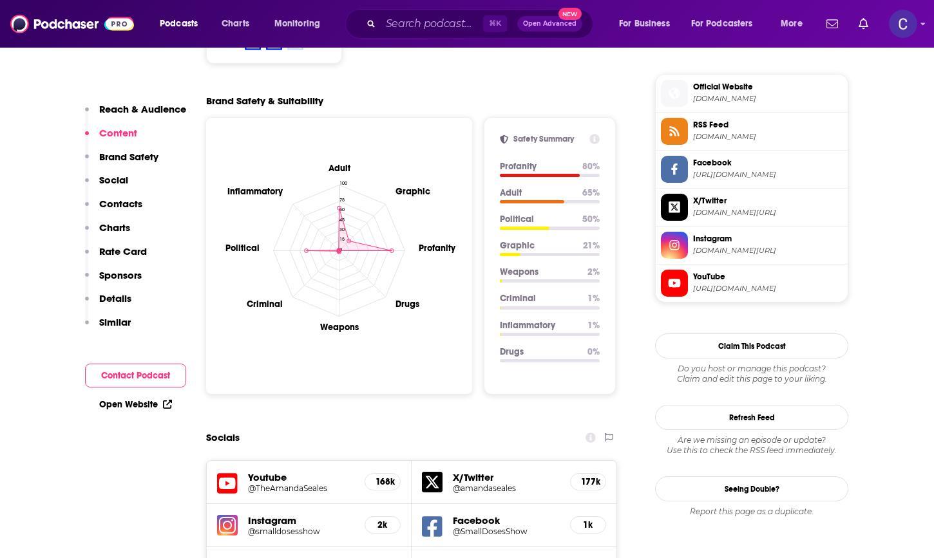
click at [278, 527] on h5 "@smalldosesshow" at bounding box center [301, 532] width 106 height 10
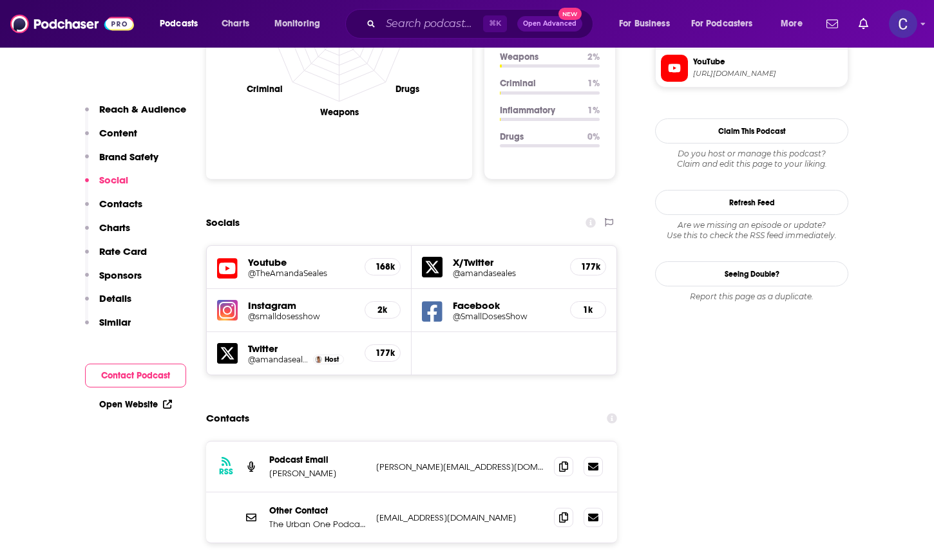
scroll to position [1355, 0]
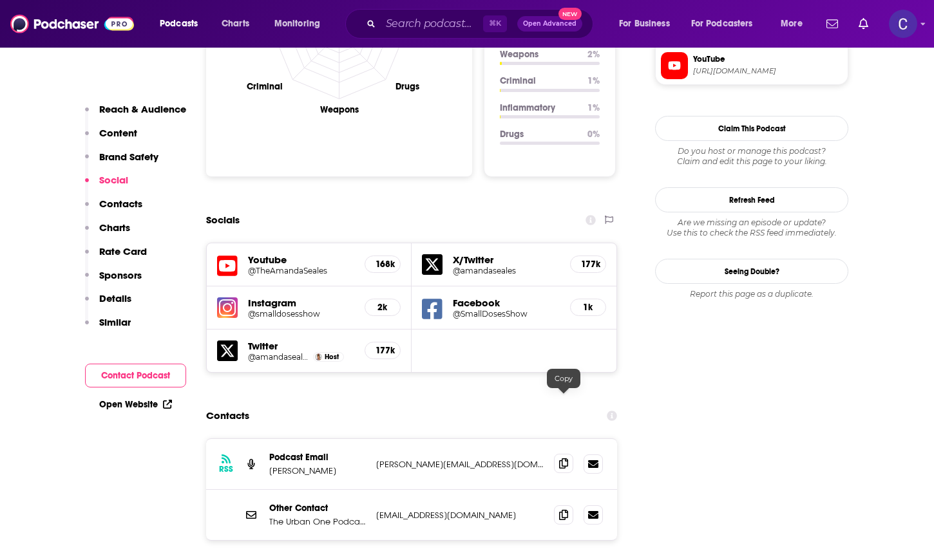
click at [562, 454] on span at bounding box center [563, 463] width 19 height 19
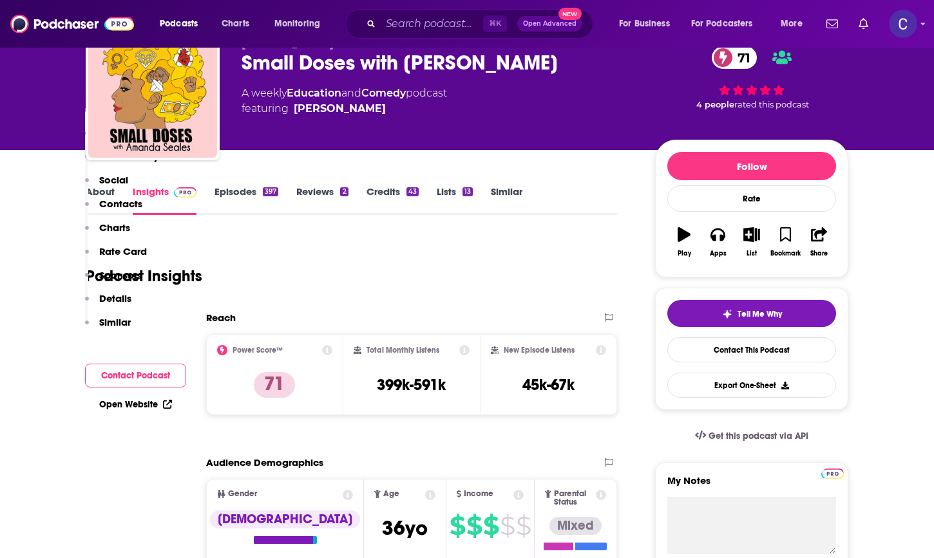
scroll to position [0, 0]
